Goal: Task Accomplishment & Management: Manage account settings

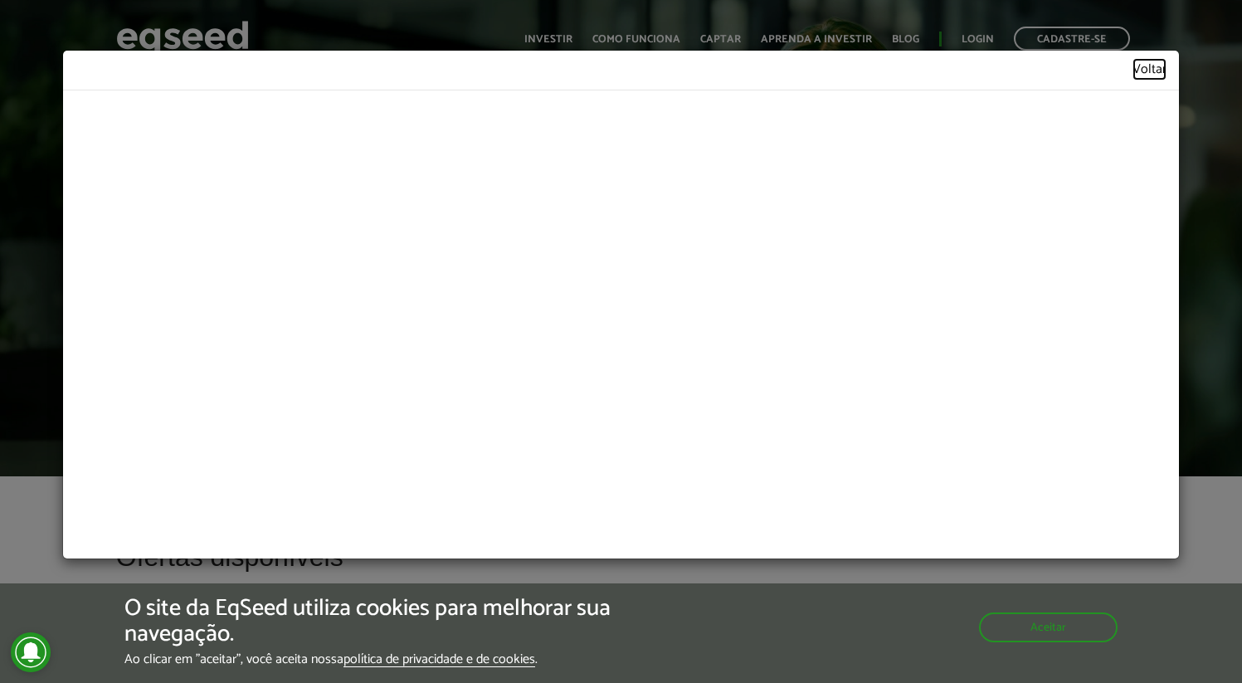
click at [1141, 63] on link "Voltar" at bounding box center [1149, 70] width 34 height 14
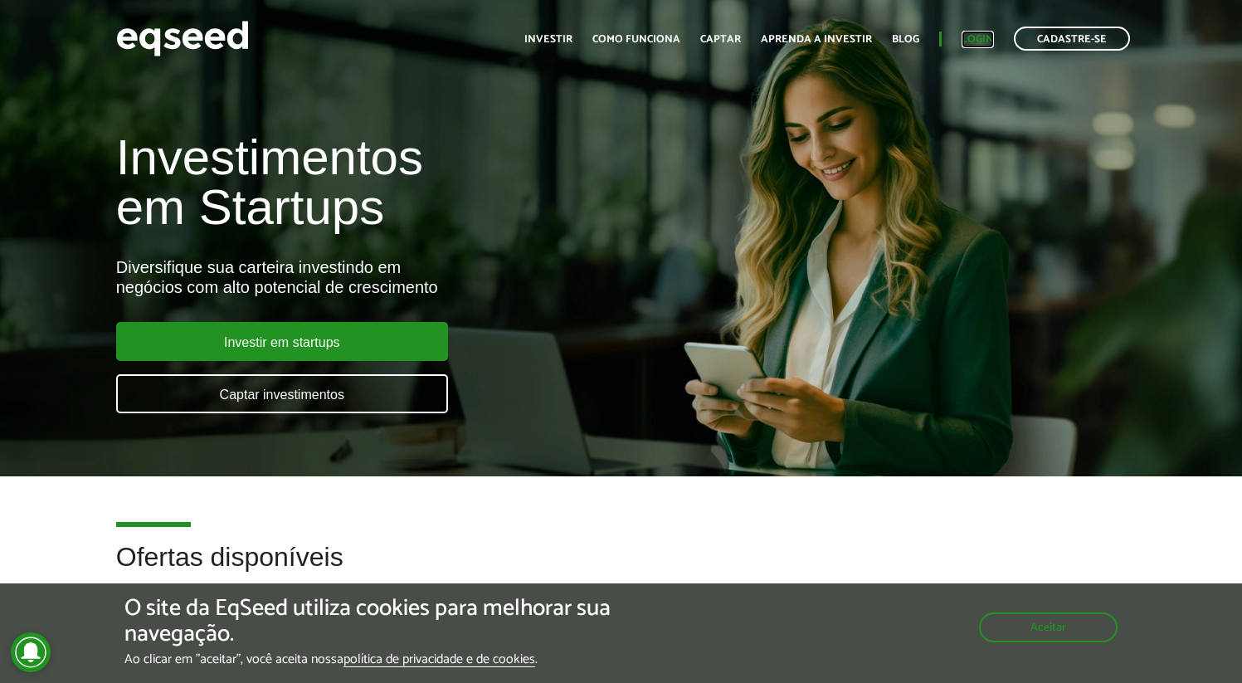
click at [967, 37] on link "Login" at bounding box center [977, 39] width 32 height 11
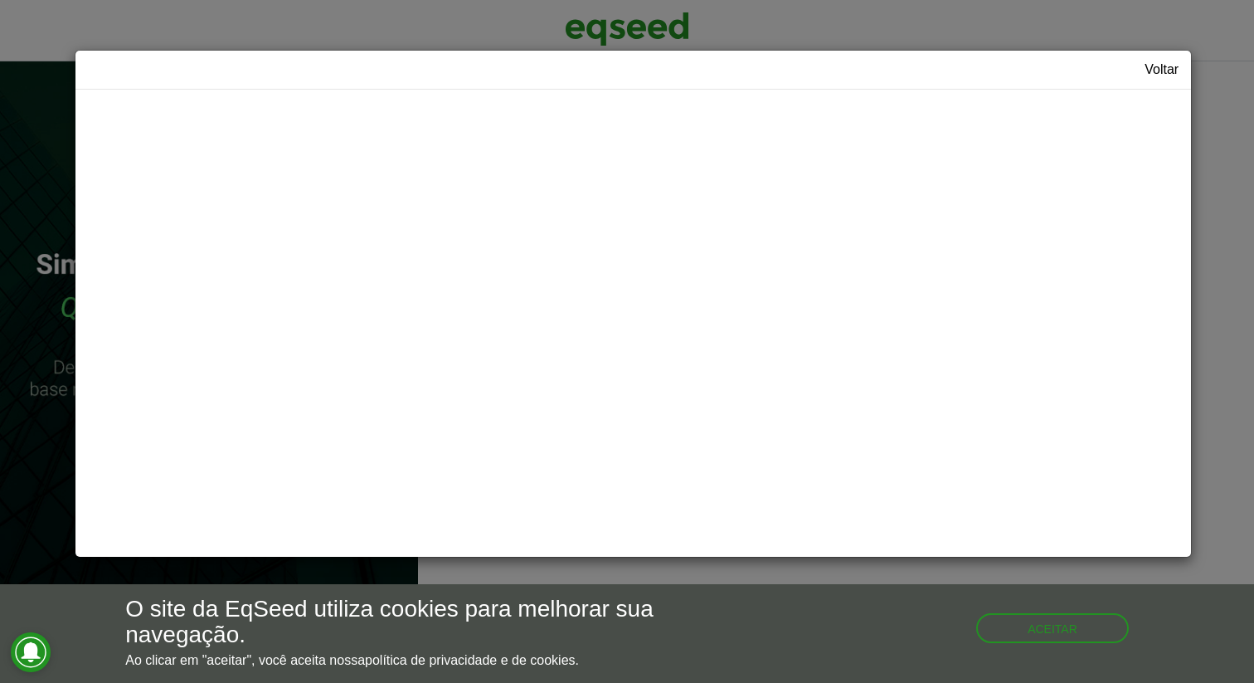
type input "**********"
click at [1185, 69] on div "Voltar" at bounding box center [633, 70] width 1116 height 39
click at [1168, 69] on link "Voltar" at bounding box center [1162, 69] width 34 height 13
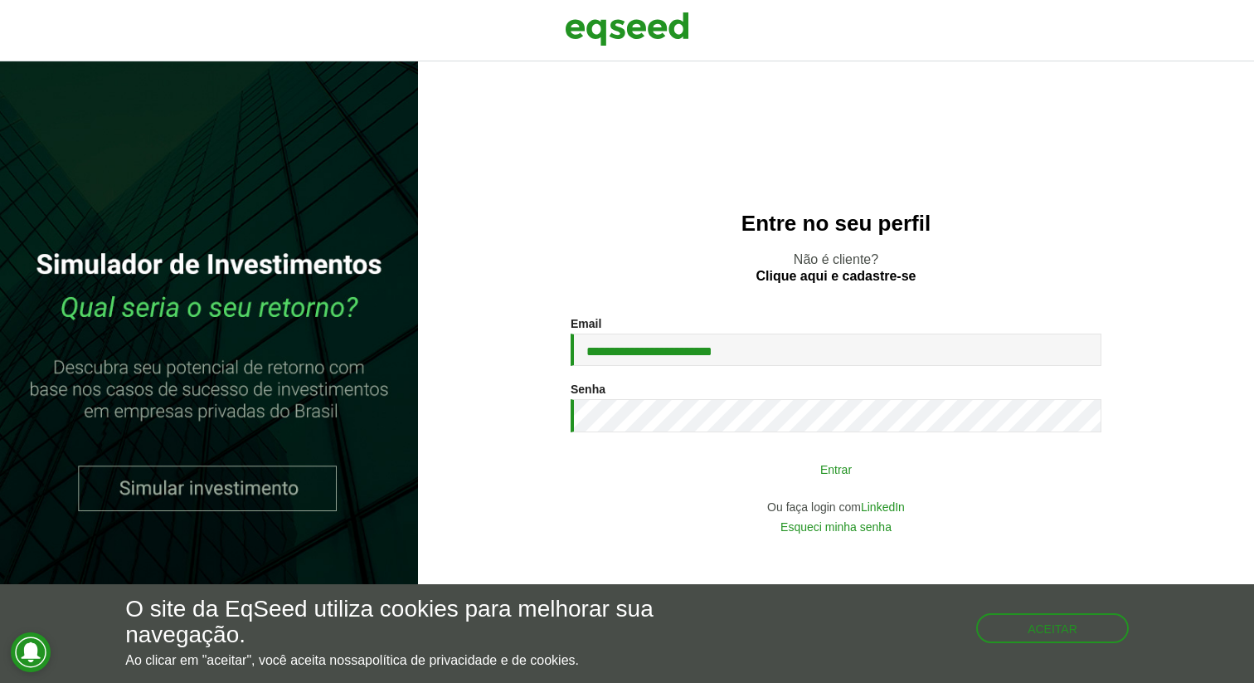
click at [698, 460] on button "Entrar" at bounding box center [835, 469] width 431 height 32
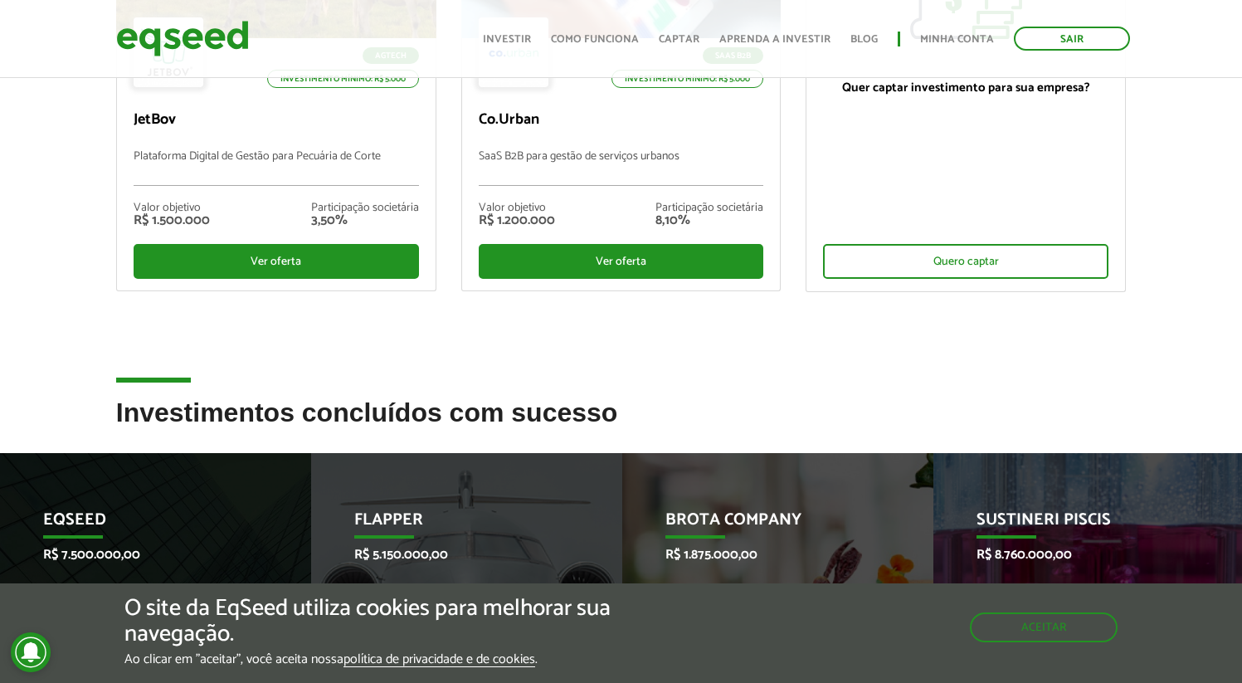
scroll to position [430, 0]
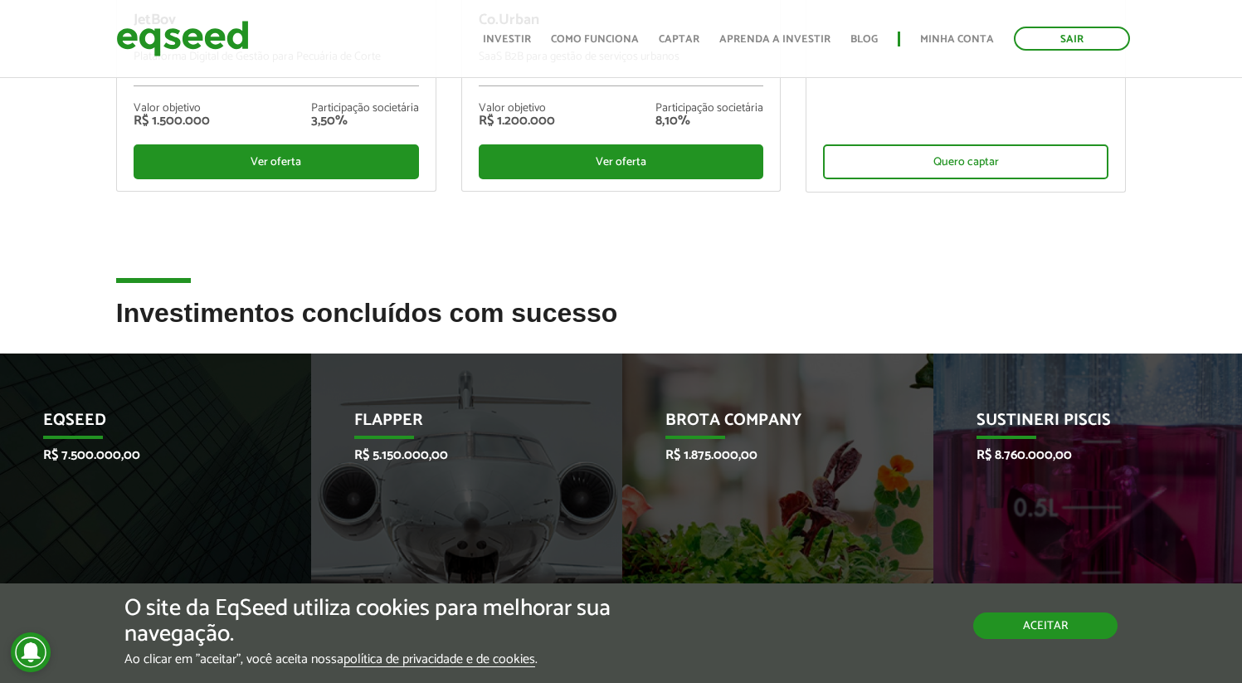
click at [1007, 633] on button "Aceitar" at bounding box center [1045, 625] width 144 height 27
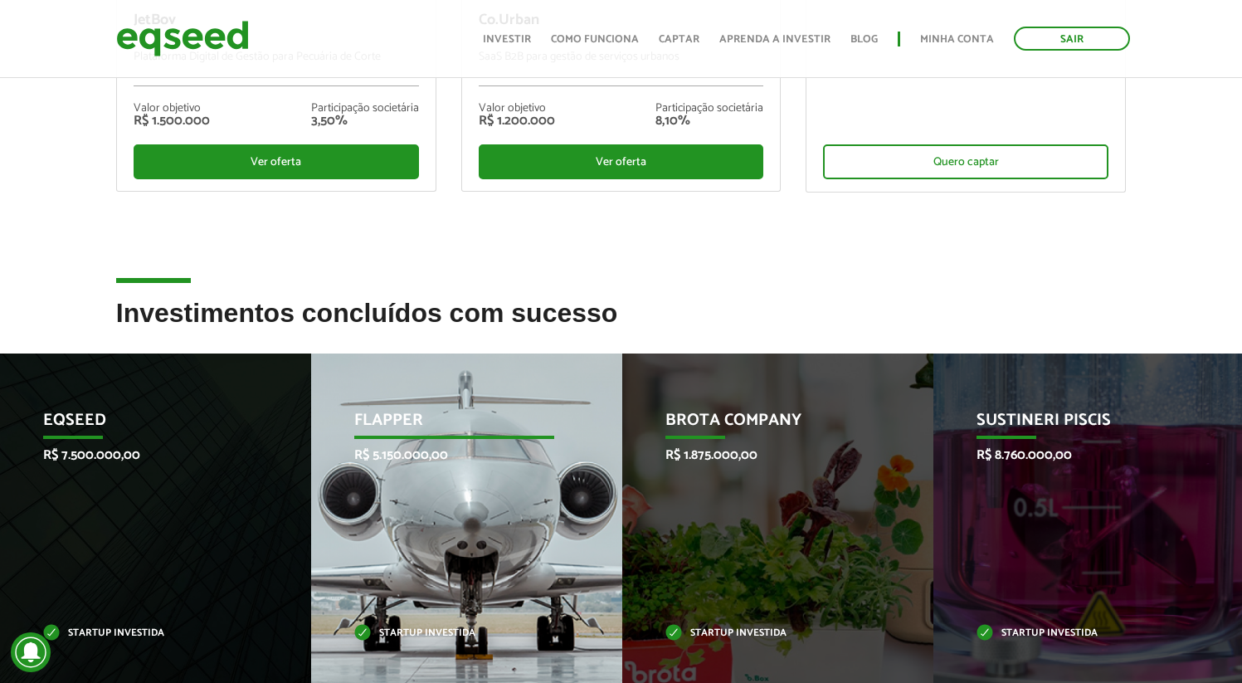
click at [528, 480] on div "Flapper R$ 5.150.000,00 Startup investida" at bounding box center [454, 524] width 286 height 342
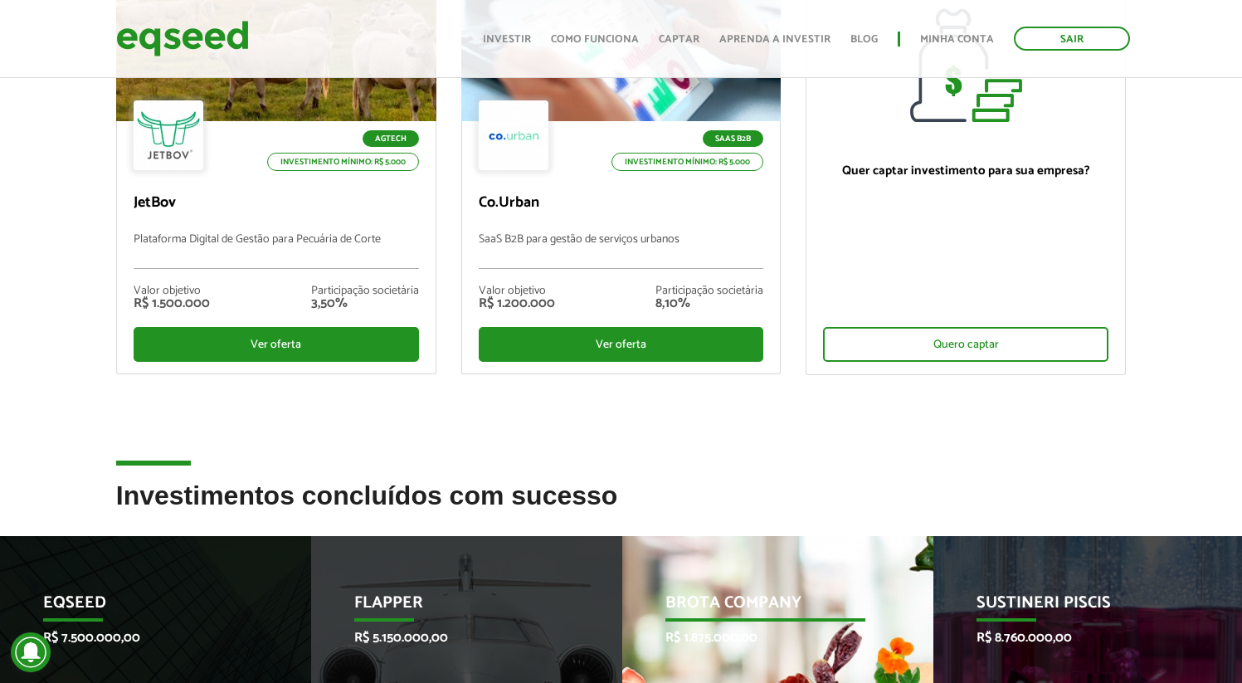
scroll to position [0, 0]
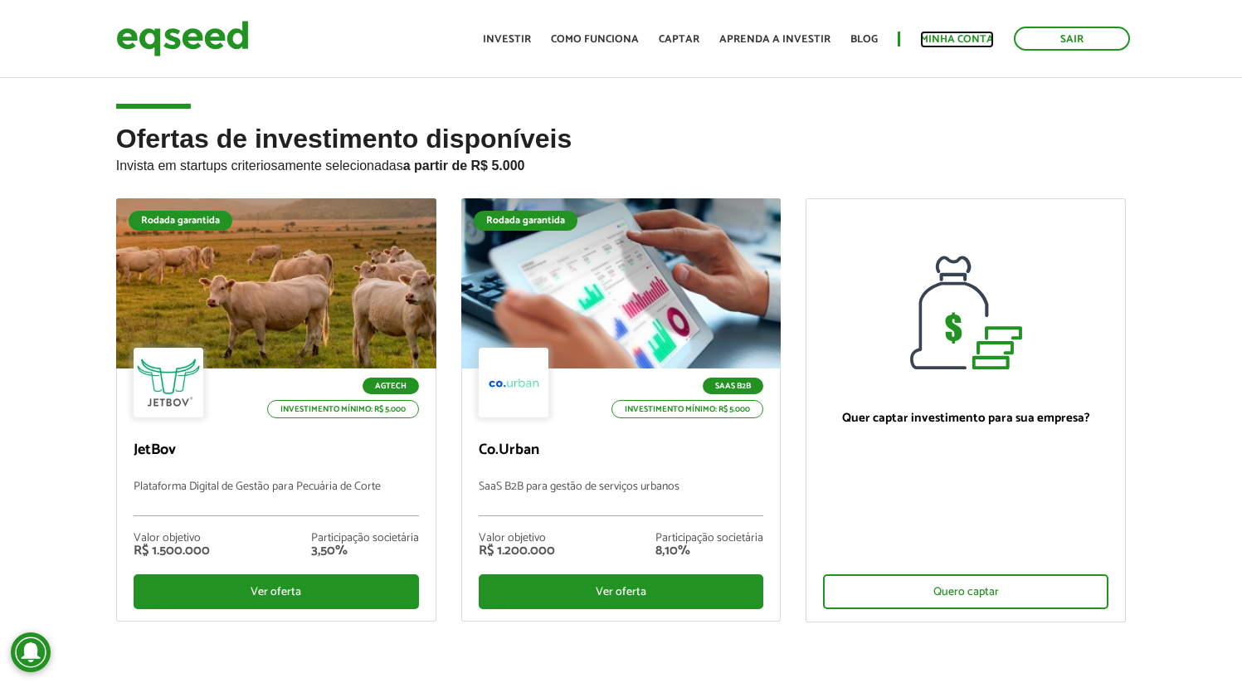
click at [974, 34] on link "Minha conta" at bounding box center [957, 39] width 74 height 11
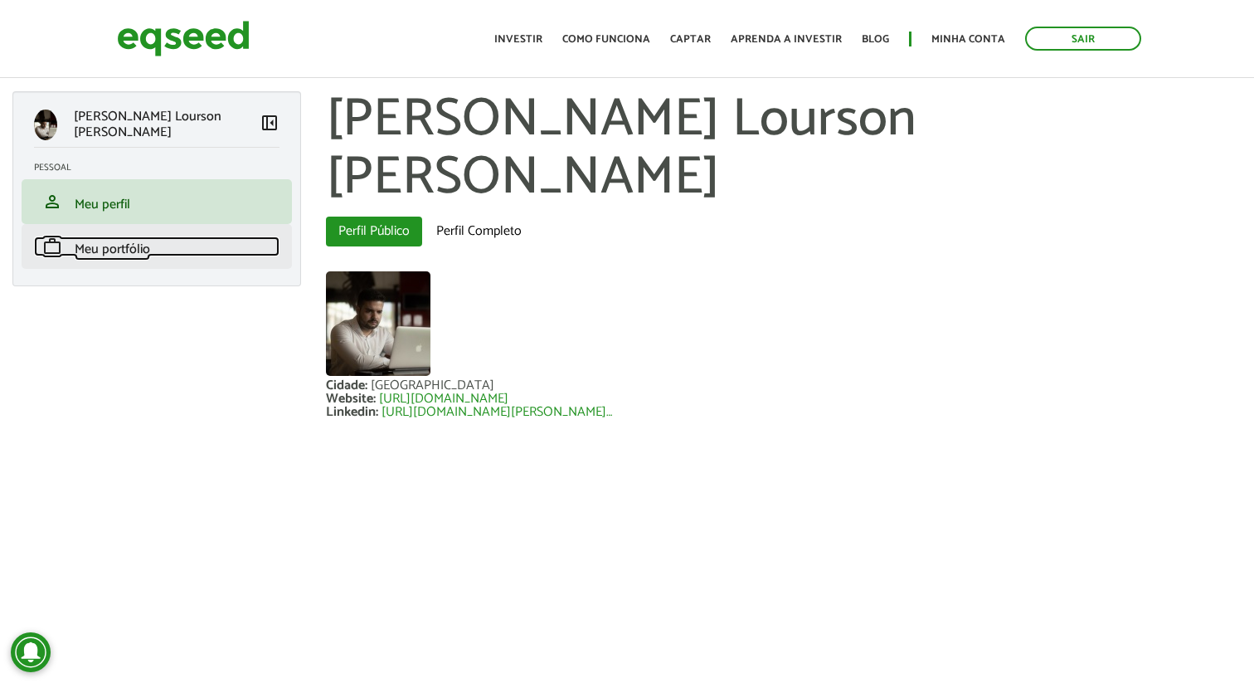
click at [156, 255] on link "work Meu portfólio" at bounding box center [157, 246] width 246 height 20
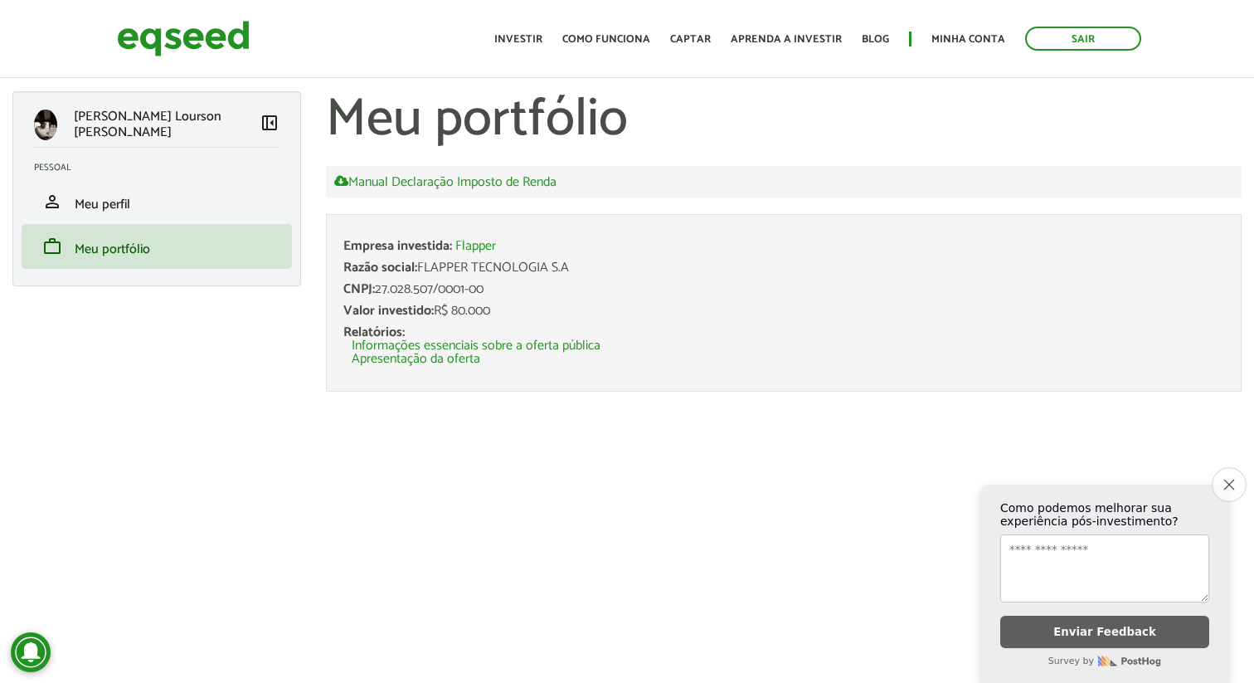
click at [1236, 477] on button "Close survey" at bounding box center [1229, 484] width 35 height 35
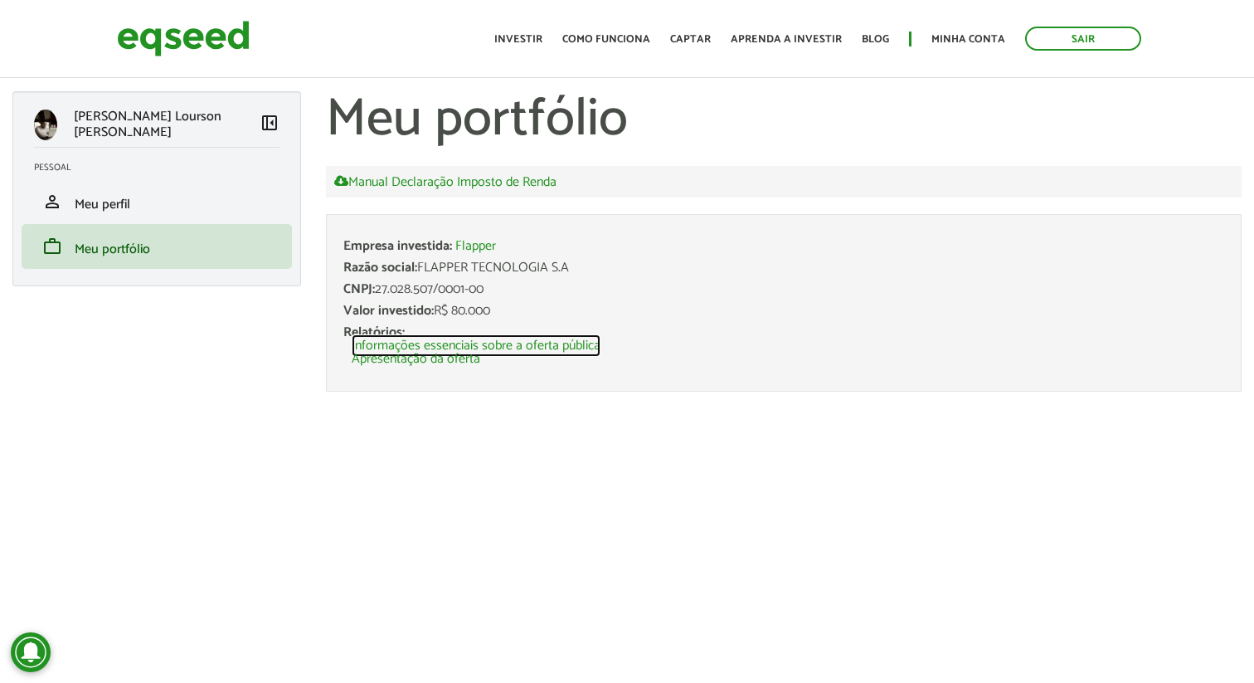
click at [466, 344] on link "Informações essenciais sobre a oferta pública" at bounding box center [476, 345] width 249 height 13
